Goal: Understand process/instructions: Learn how to perform a task or action

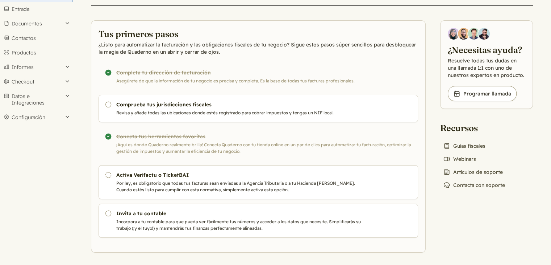
scroll to position [48, 0]
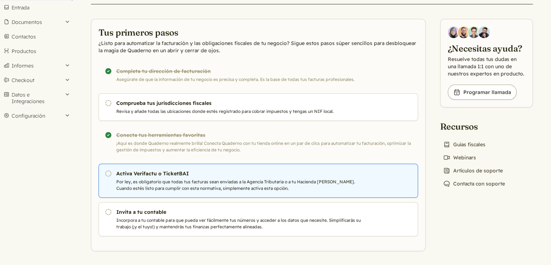
click at [218, 186] on p "Por ley, es obligatorio que todas tus facturas sean enviadas a la Agencia Tribu…" at bounding box center [239, 184] width 247 height 13
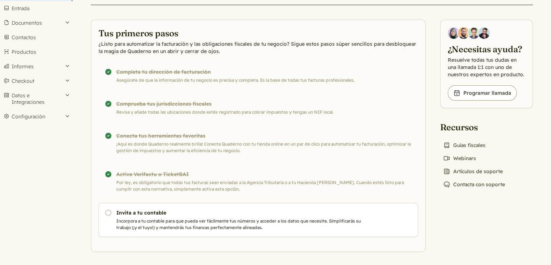
scroll to position [48, 0]
click at [394, 215] on button "Marcar como hecho" at bounding box center [384, 214] width 58 height 12
